Goal: Find specific page/section: Find specific page/section

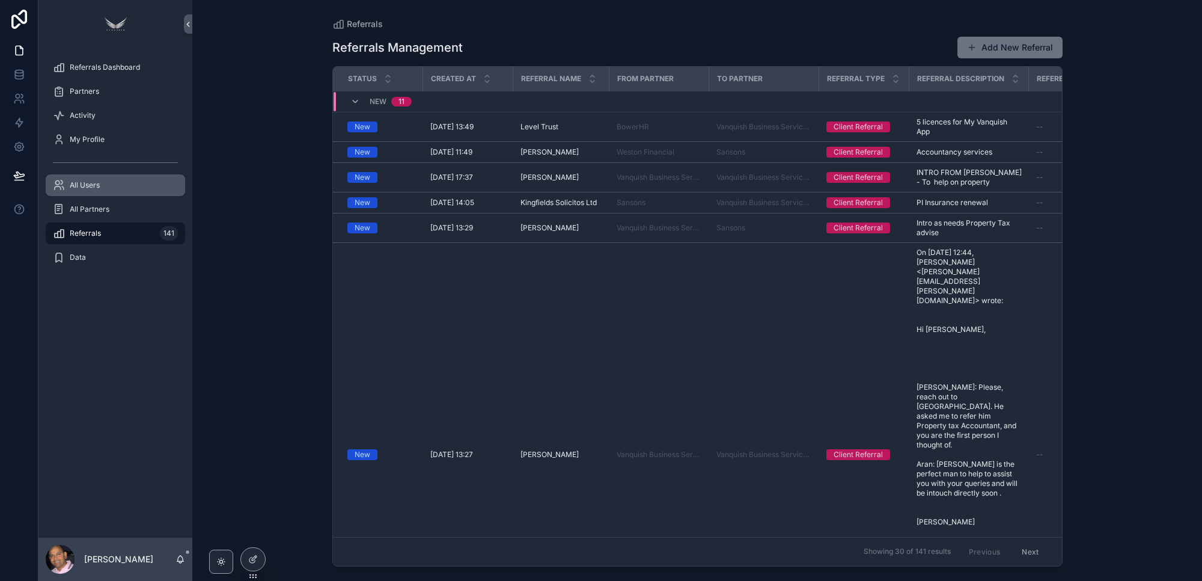
click at [107, 187] on div "All Users" at bounding box center [115, 185] width 125 height 19
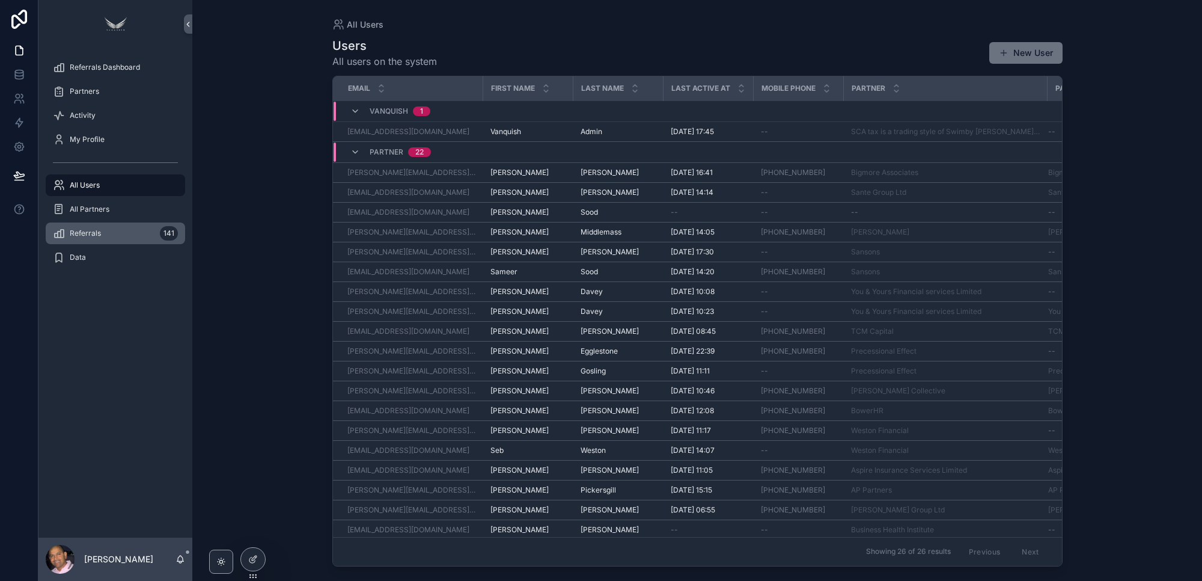
click at [80, 235] on span "Referrals" at bounding box center [85, 233] width 31 height 10
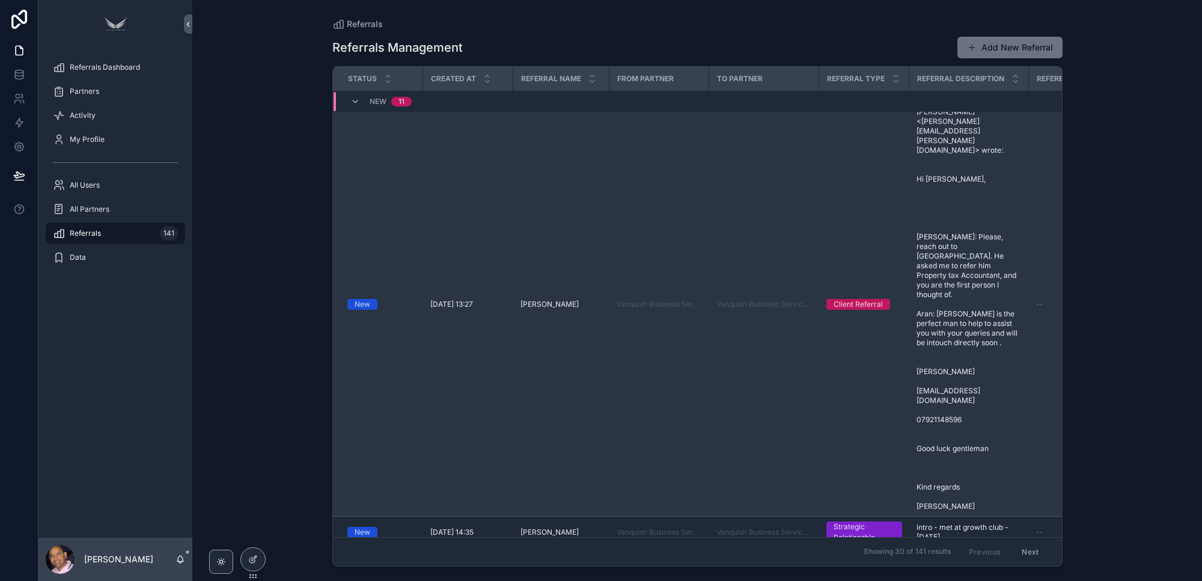
scroll to position [200, 0]
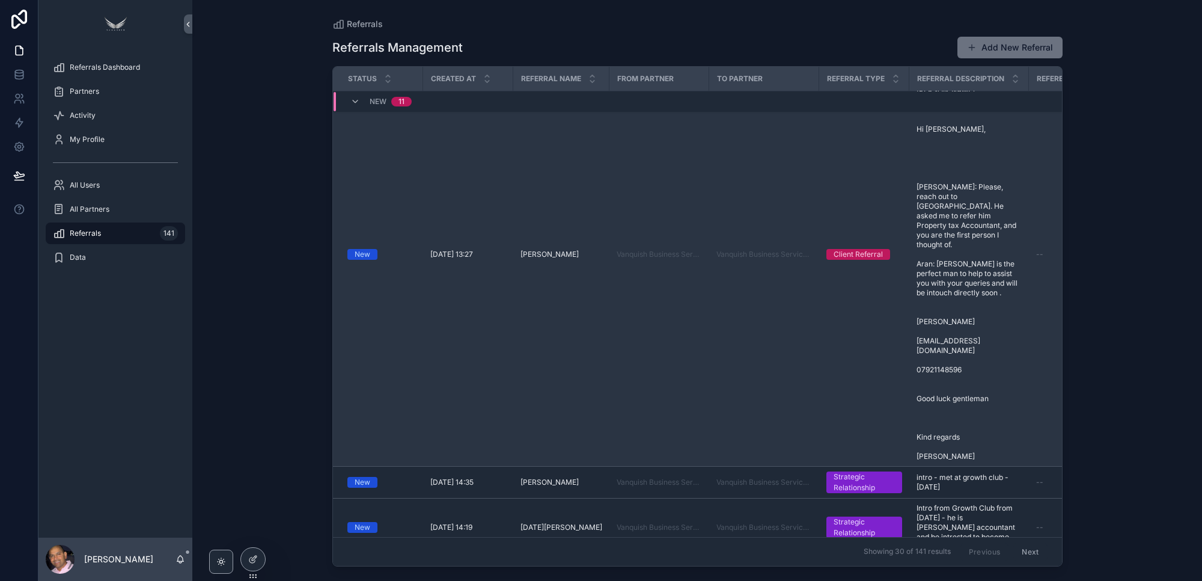
click at [917, 299] on span "On [DATE] 12:44, [PERSON_NAME] <[PERSON_NAME][EMAIL_ADDRESS][PERSON_NAME][DOMAI…" at bounding box center [969, 254] width 105 height 414
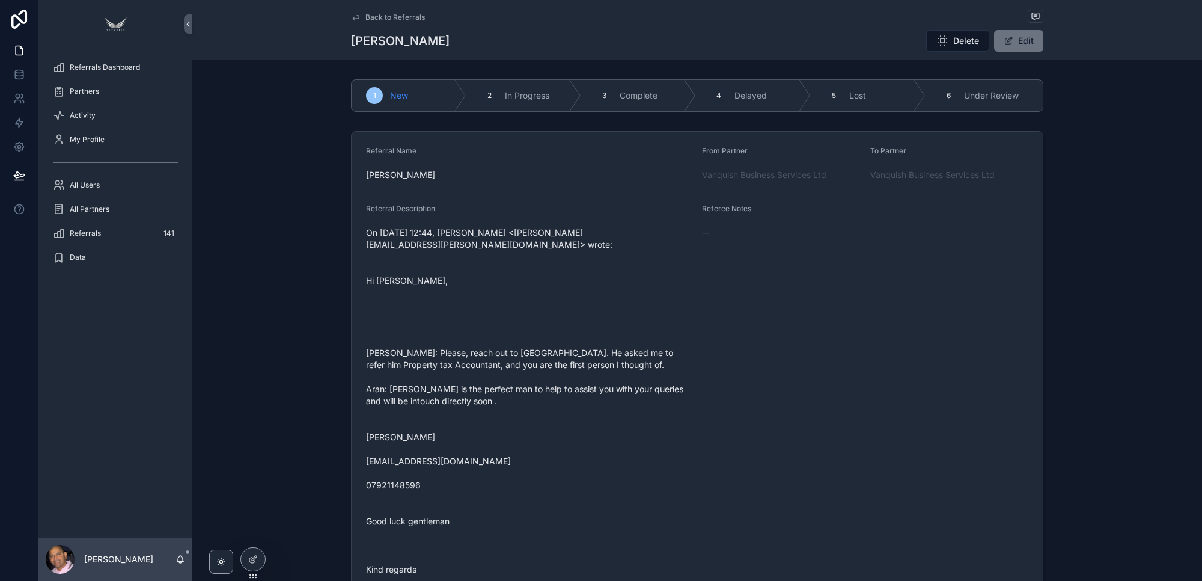
scroll to position [50, 0]
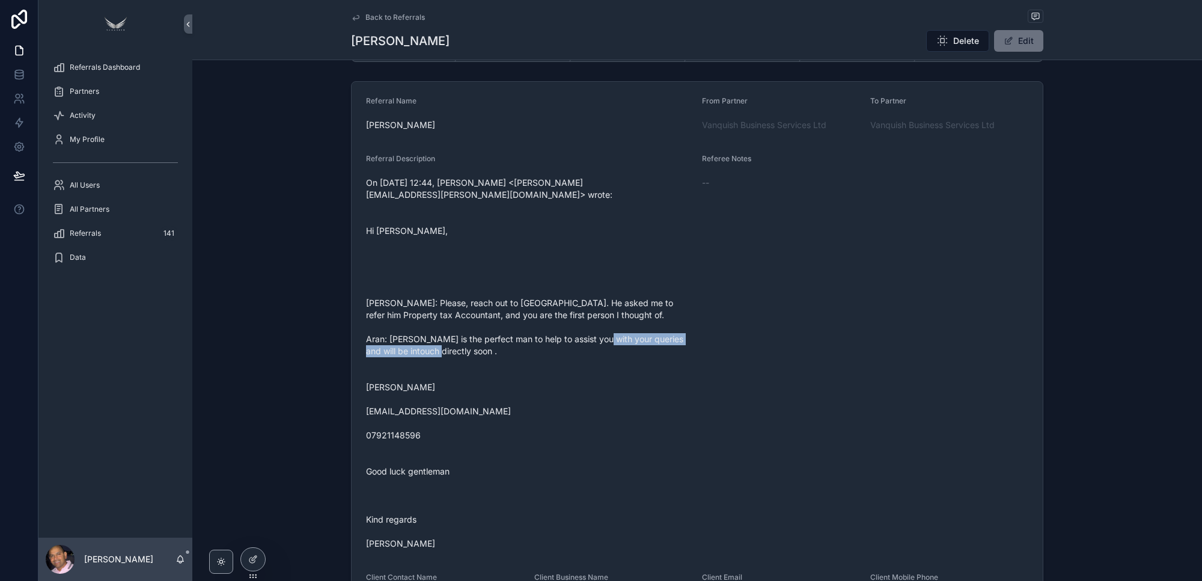
drag, startPoint x: 485, startPoint y: 400, endPoint x: 365, endPoint y: 379, distance: 122.1
click at [366, 379] on span "On [DATE] 12:44, [PERSON_NAME] <[PERSON_NAME][EMAIL_ADDRESS][PERSON_NAME][DOMAI…" at bounding box center [529, 363] width 326 height 373
copy span "[PERSON_NAME] [EMAIL_ADDRESS][DOMAIN_NAME]"
click at [789, 328] on div "Referee Notes --" at bounding box center [865, 353] width 326 height 399
click at [92, 228] on span "Referrals" at bounding box center [85, 233] width 31 height 10
